Goal: Information Seeking & Learning: Learn about a topic

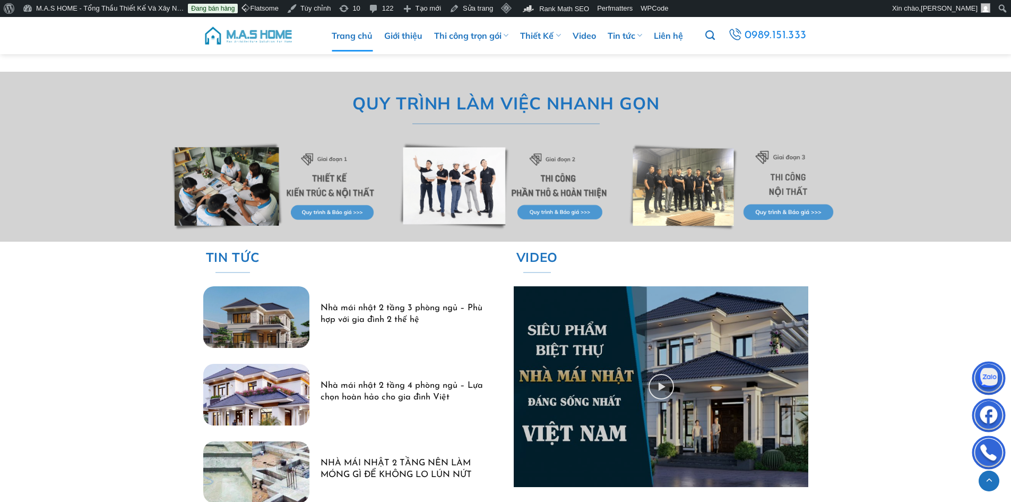
scroll to position [3133, 0]
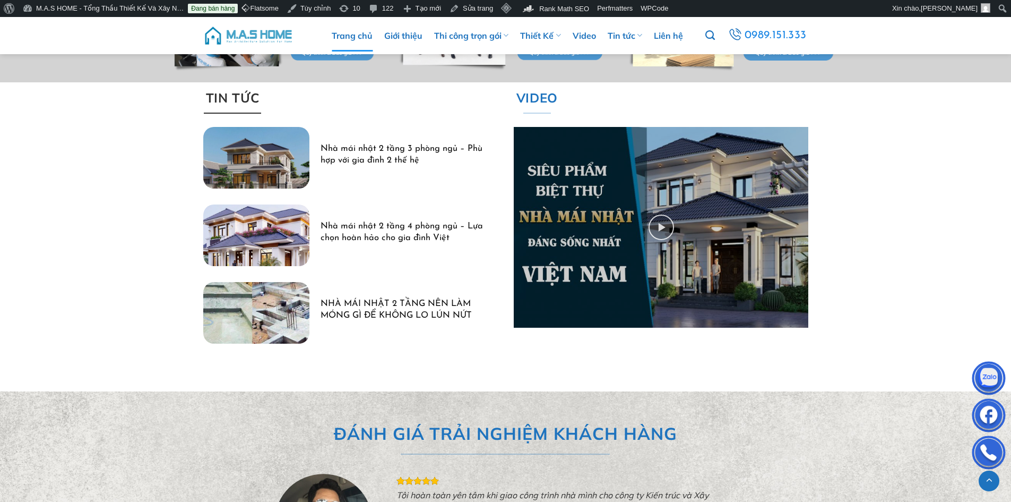
click at [233, 100] on span "TIN TỨC" at bounding box center [232, 98] width 54 height 20
click at [244, 96] on span "TIN TỨC" at bounding box center [232, 98] width 54 height 20
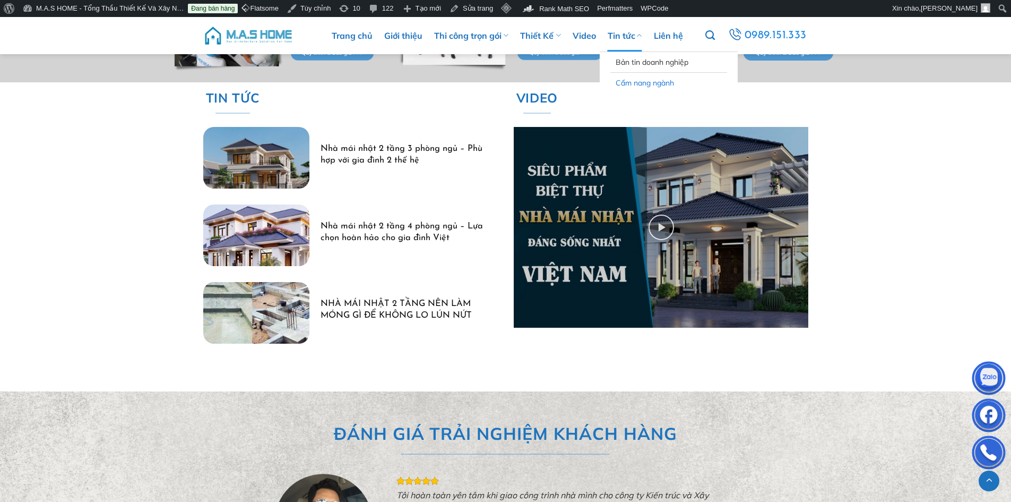
click at [638, 79] on link "Cẩm nang ngành" at bounding box center [669, 83] width 106 height 20
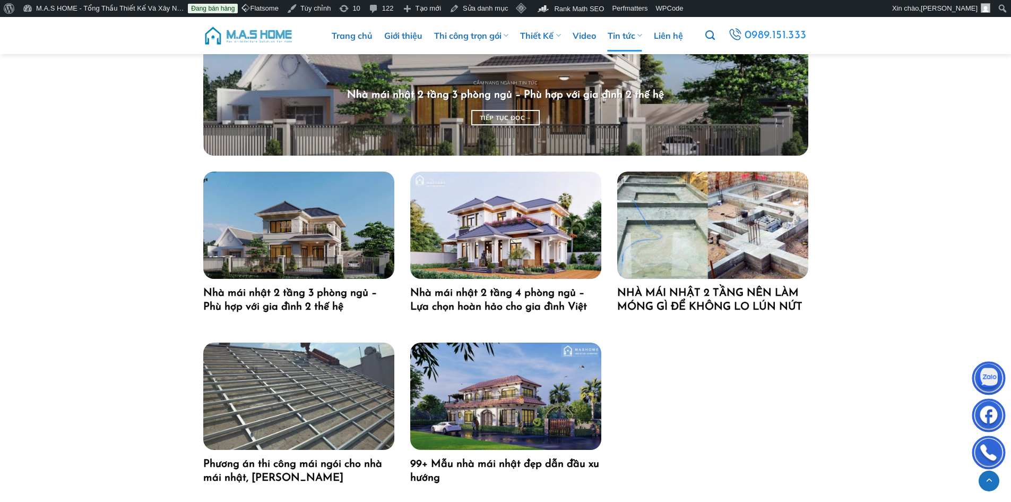
scroll to position [743, 0]
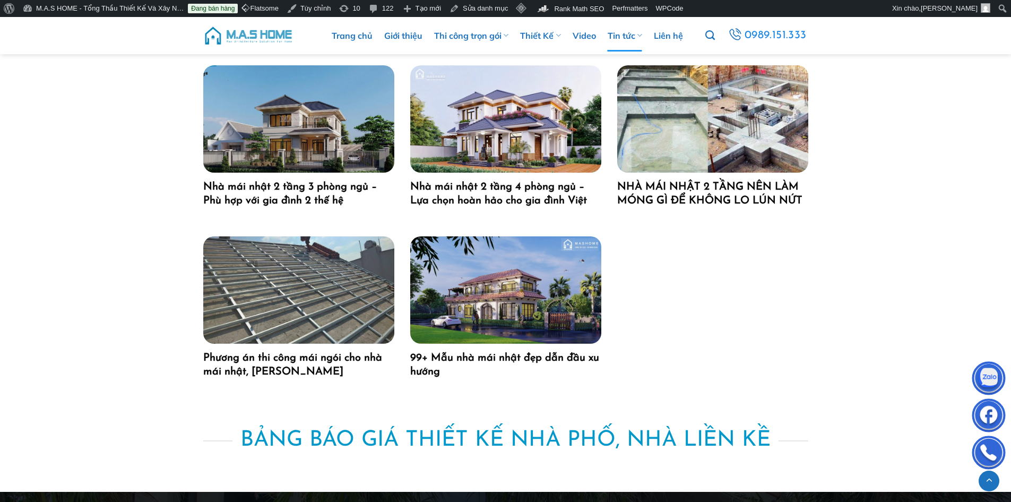
click at [544, 279] on img "99+ Mẫu nhà mái nhật đẹp dẫn đầu xu hướng" at bounding box center [505, 289] width 191 height 107
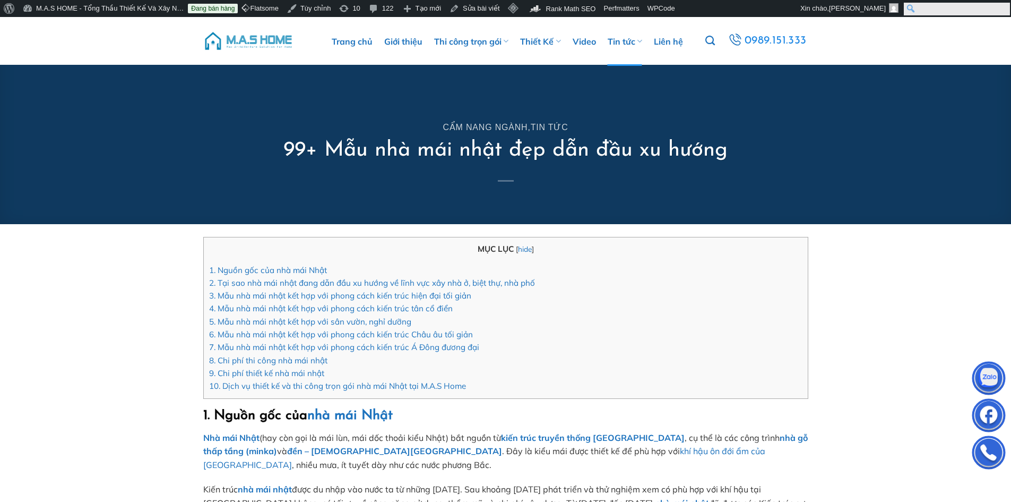
click at [1003, 11] on input "Tìm kiếm" at bounding box center [957, 9] width 106 height 13
type input "nhà mái nhật 2 tầng"
click input "Tìm kiếm" at bounding box center [0, 0] width 0 height 0
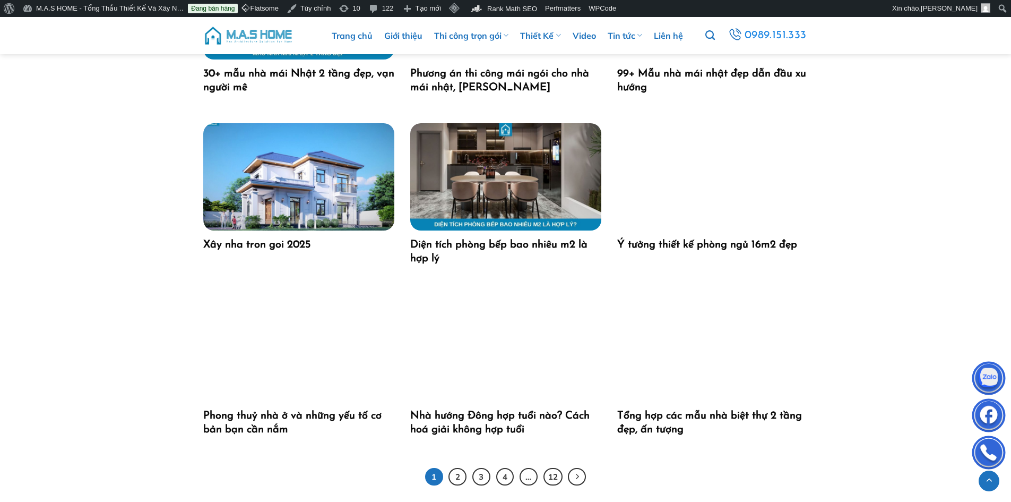
scroll to position [1221, 0]
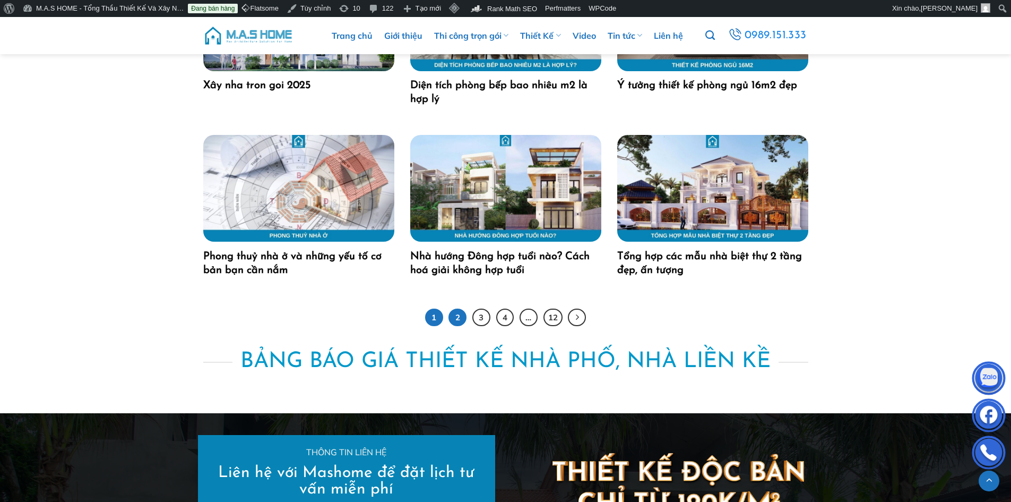
click at [462, 315] on link "2" at bounding box center [458, 317] width 18 height 18
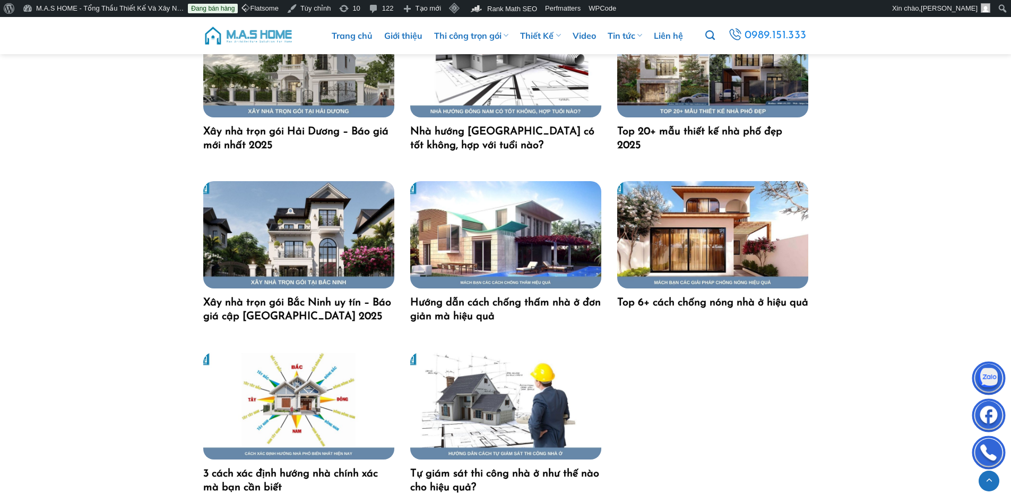
scroll to position [1964, 0]
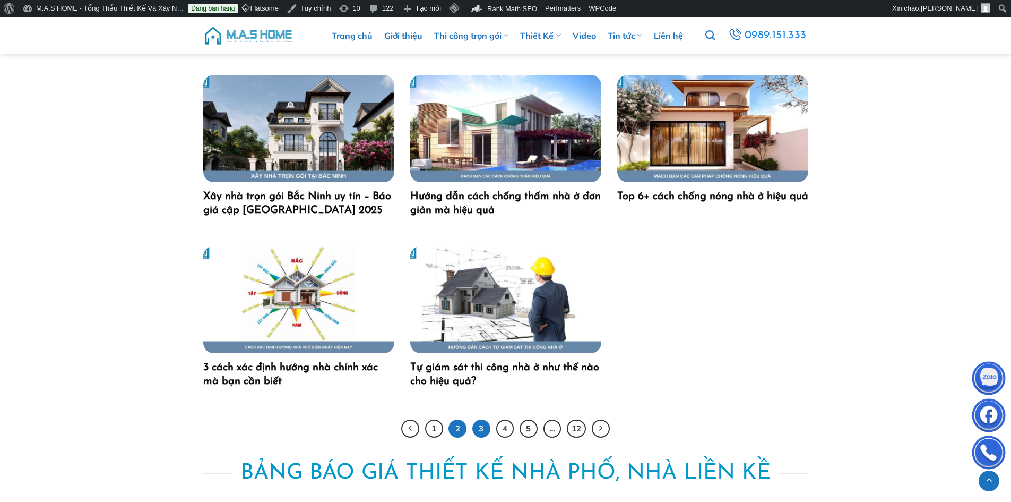
click at [481, 431] on link "3" at bounding box center [482, 428] width 18 height 18
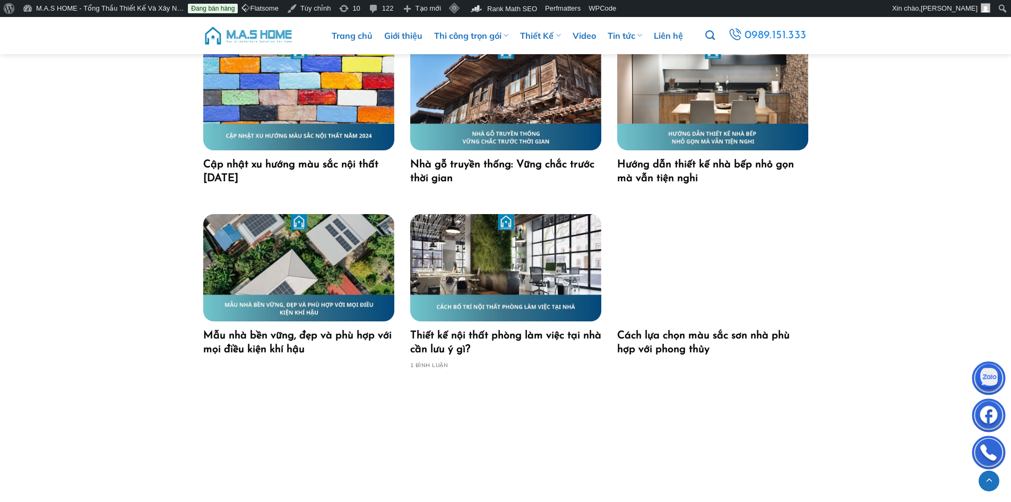
scroll to position [1699, 0]
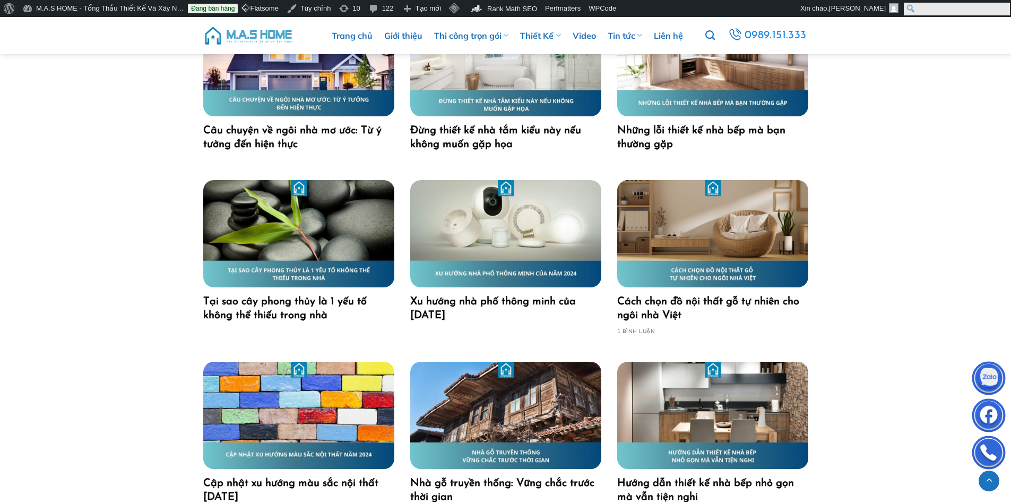
click at [1001, 6] on input "Tìm kiếm" at bounding box center [957, 9] width 106 height 13
click at [917, 11] on input "nhà mái nhật 2 tầng" at bounding box center [957, 9] width 106 height 13
type input "30+ nhà mái nhật 2 tầng"
click input "Tìm kiếm" at bounding box center [0, 0] width 0 height 0
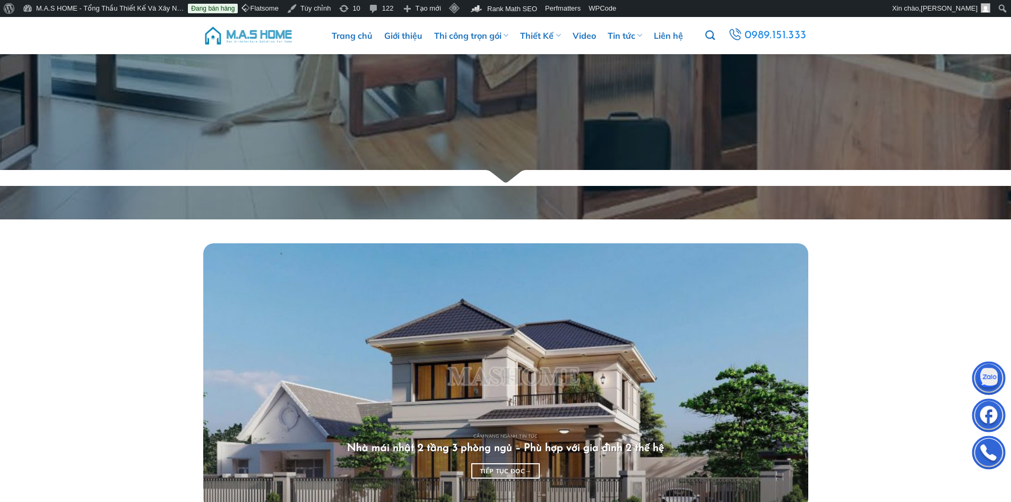
scroll to position [637, 0]
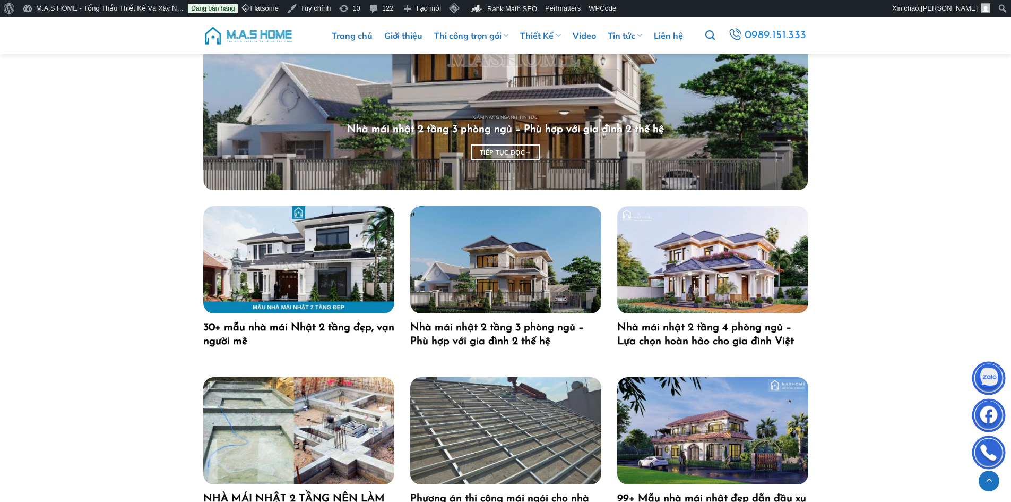
click at [337, 326] on link "30+ mẫu nhà mái Nhật 2 tầng đẹp, vạn người mê" at bounding box center [298, 335] width 191 height 28
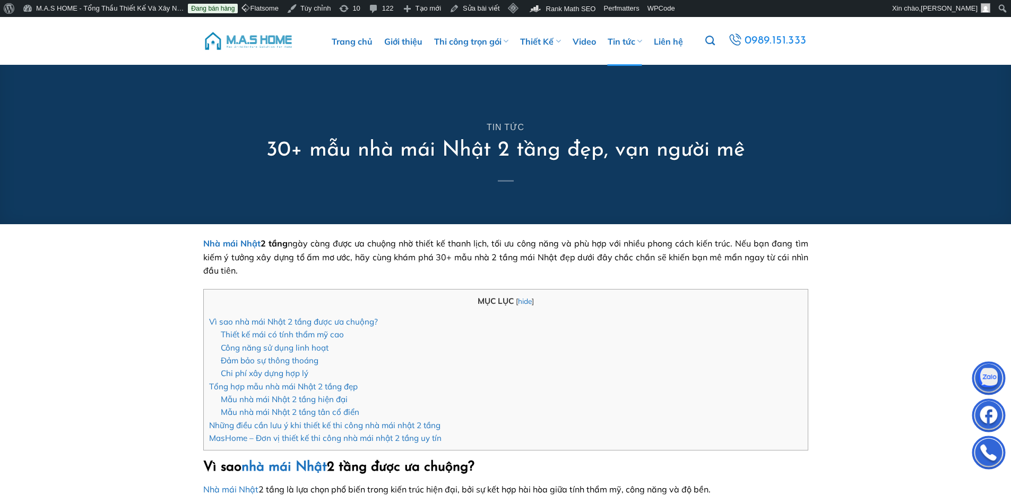
click at [245, 37] on img at bounding box center [248, 41] width 90 height 32
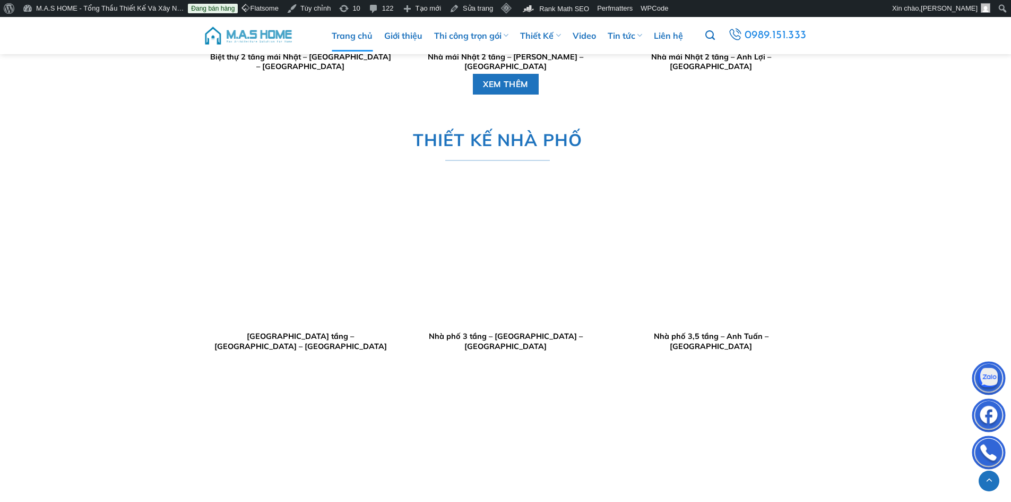
scroll to position [2124, 0]
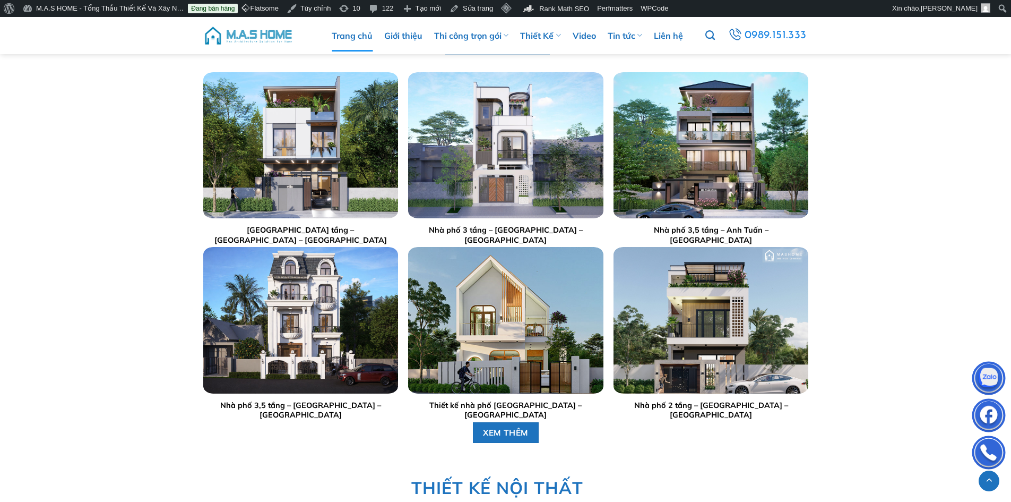
click at [244, 32] on img at bounding box center [248, 36] width 90 height 32
